Goal: Go to known website: Access a specific website the user already knows

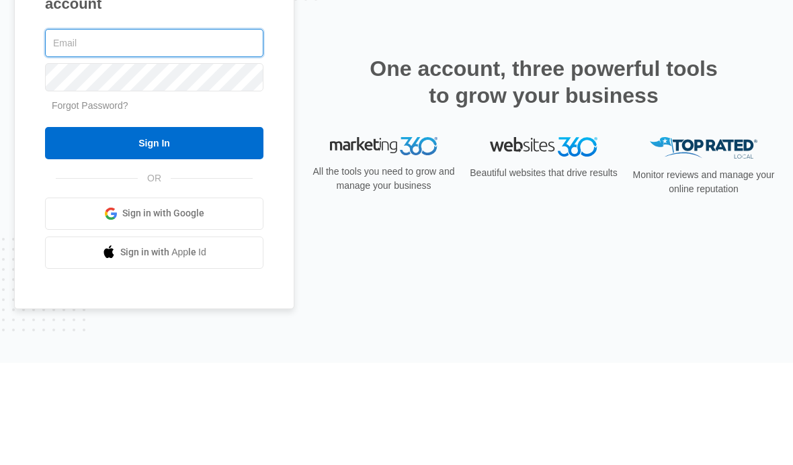
click at [186, 131] on input "text" at bounding box center [154, 145] width 218 height 28
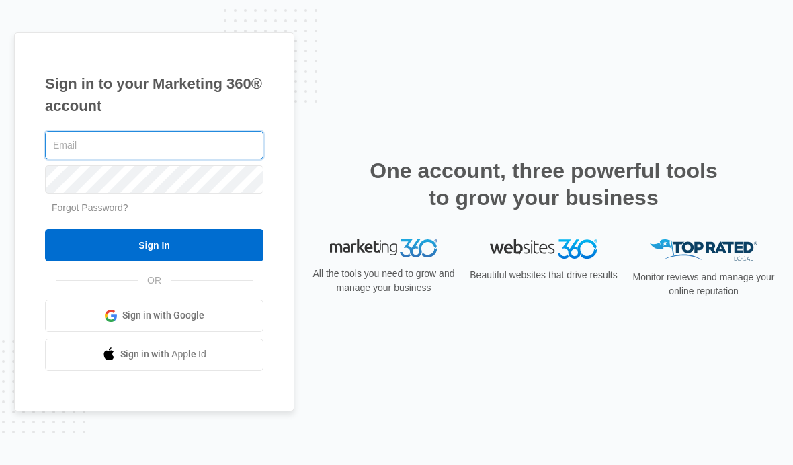
click at [136, 131] on input "text" at bounding box center [154, 145] width 218 height 28
click at [216, 131] on input "cperry@thermaltouch" at bounding box center [154, 145] width 218 height 28
type input "[EMAIL_ADDRESS][DOMAIN_NAME]"
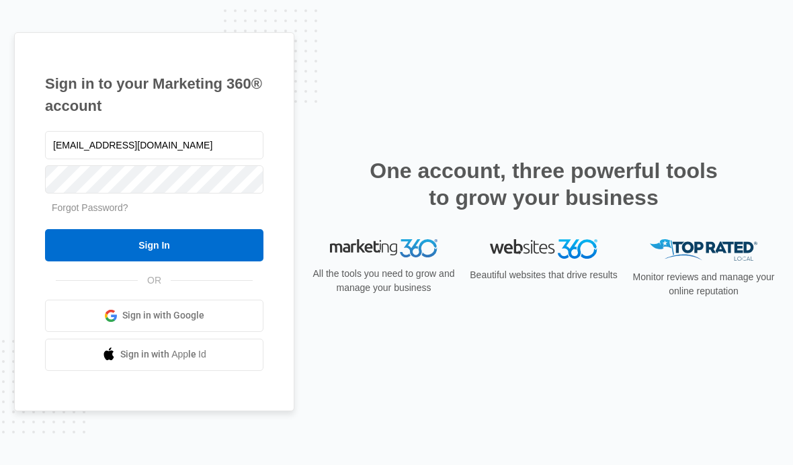
click at [214, 229] on input "Sign In" at bounding box center [154, 245] width 218 height 32
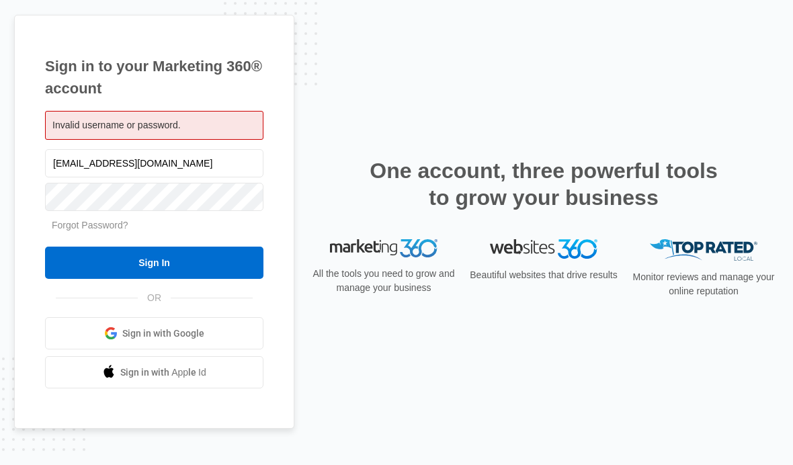
click at [192, 279] on input "Sign In" at bounding box center [154, 263] width 218 height 32
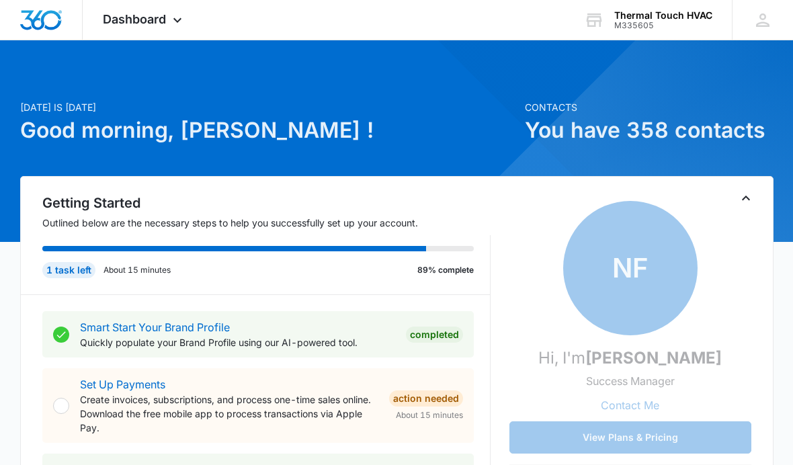
click at [164, 20] on span "Dashboard" at bounding box center [134, 19] width 63 height 14
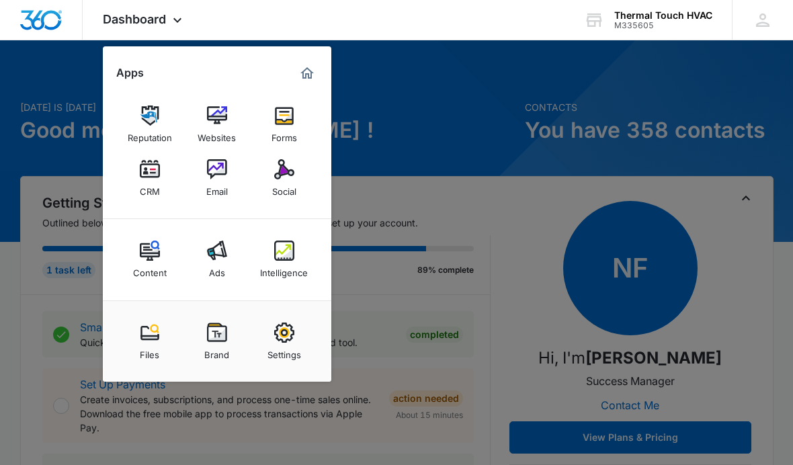
click at [226, 132] on div "Websites" at bounding box center [217, 134] width 38 height 17
